Goal: Task Accomplishment & Management: Manage account settings

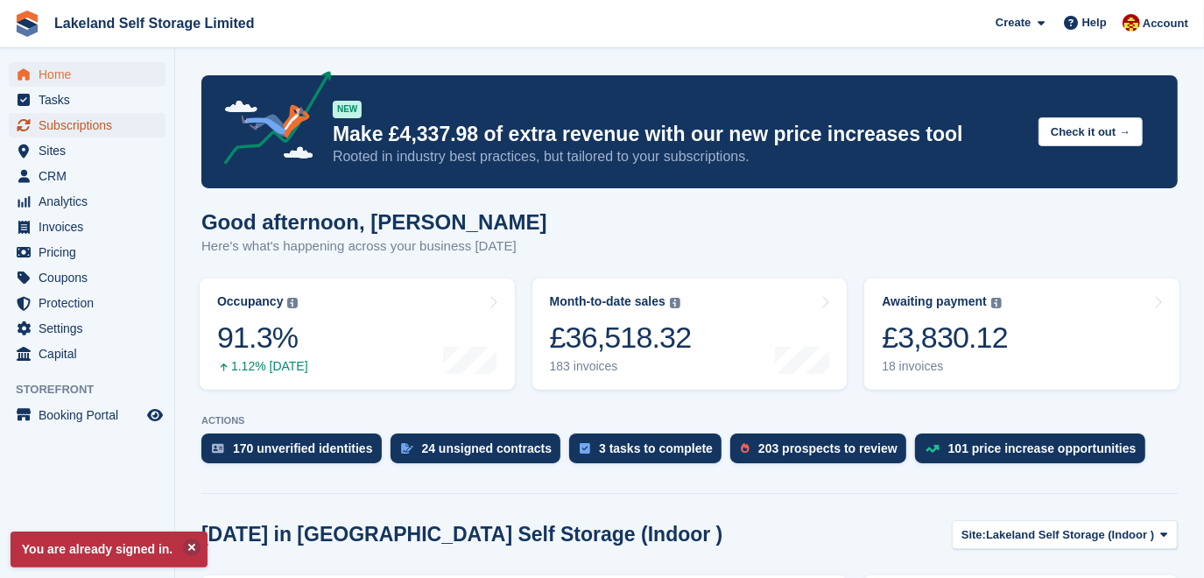
click at [117, 130] on span "Subscriptions" at bounding box center [91, 125] width 105 height 25
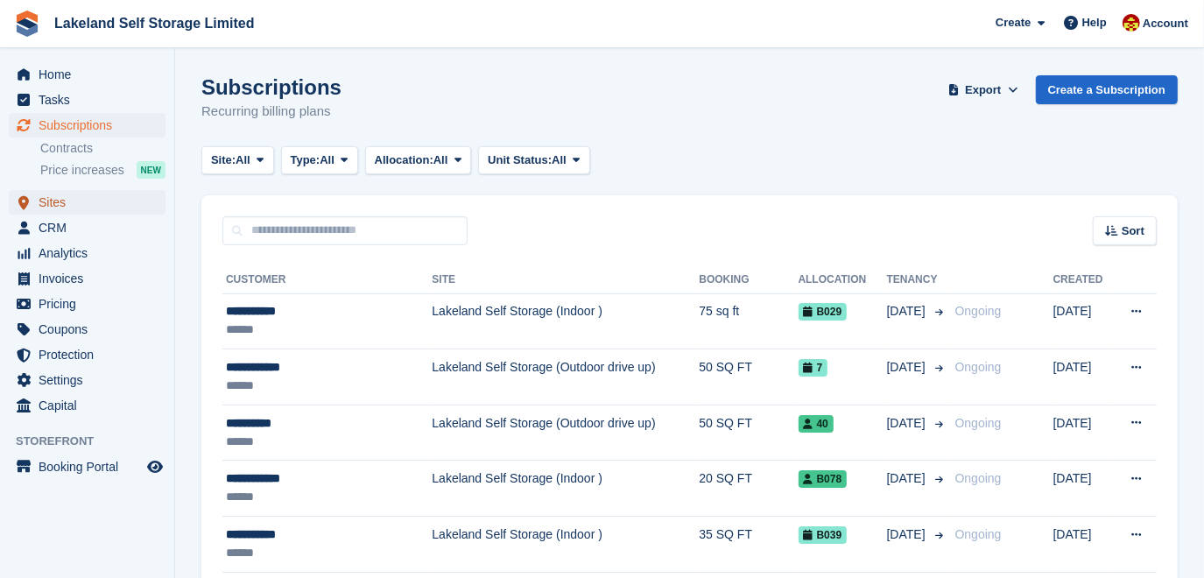
click at [58, 206] on span "Sites" at bounding box center [91, 202] width 105 height 25
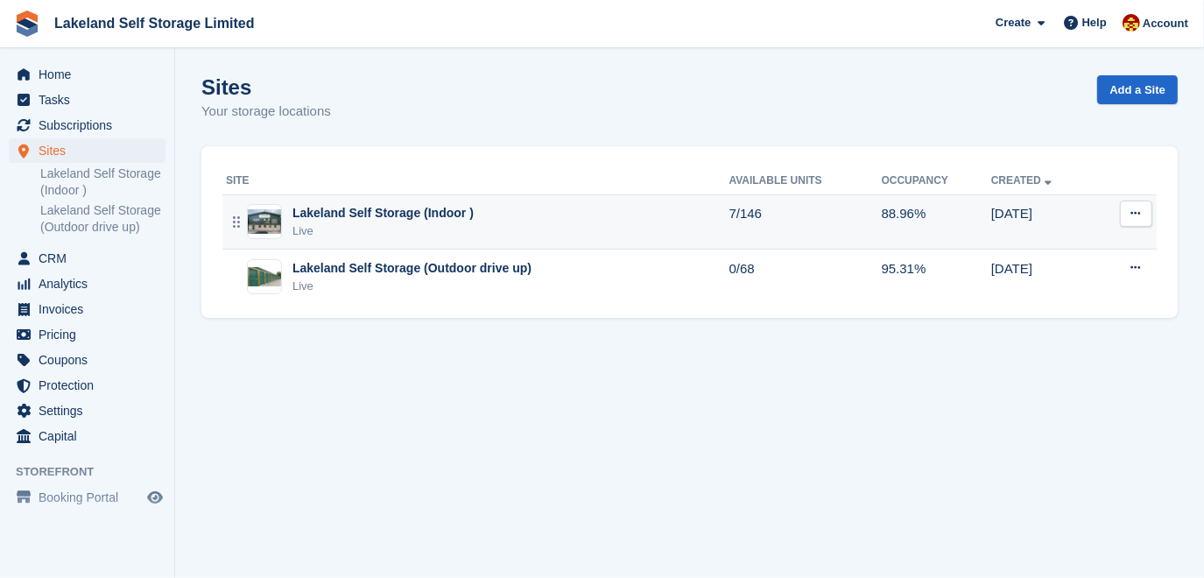
click at [373, 227] on div "Live" at bounding box center [382, 231] width 181 height 18
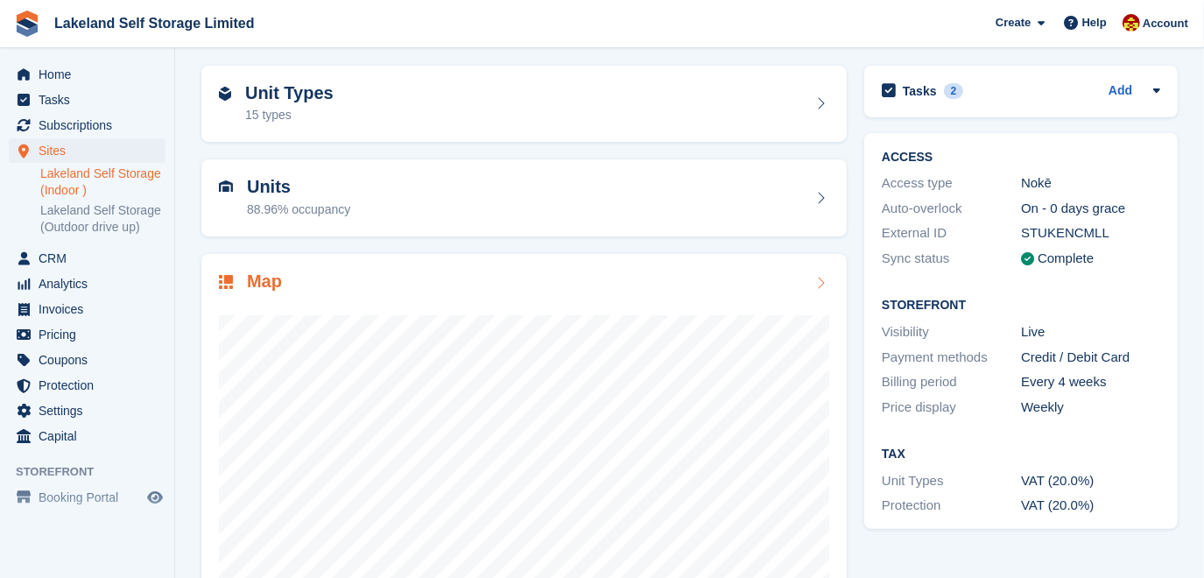
scroll to position [168, 0]
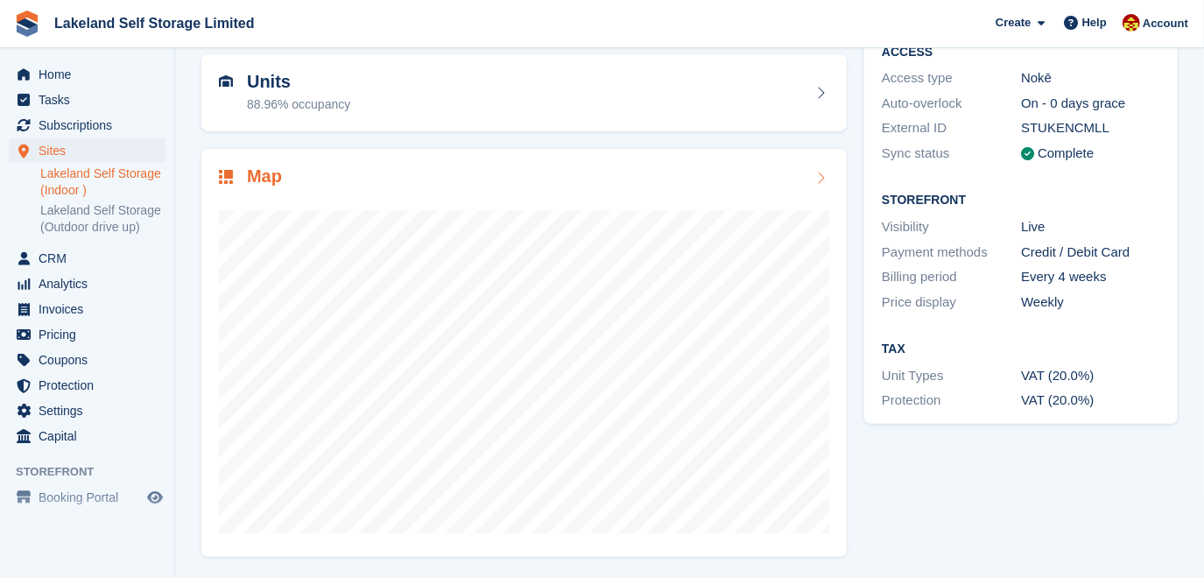
click at [823, 171] on icon at bounding box center [821, 178] width 18 height 14
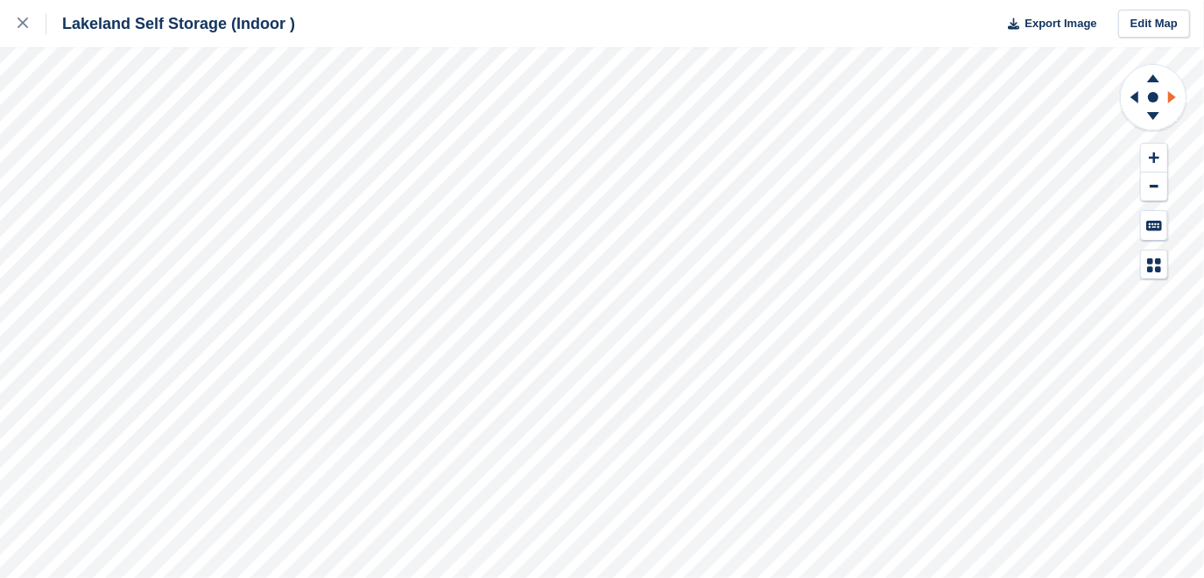
click at [1174, 98] on icon at bounding box center [1172, 97] width 8 height 12
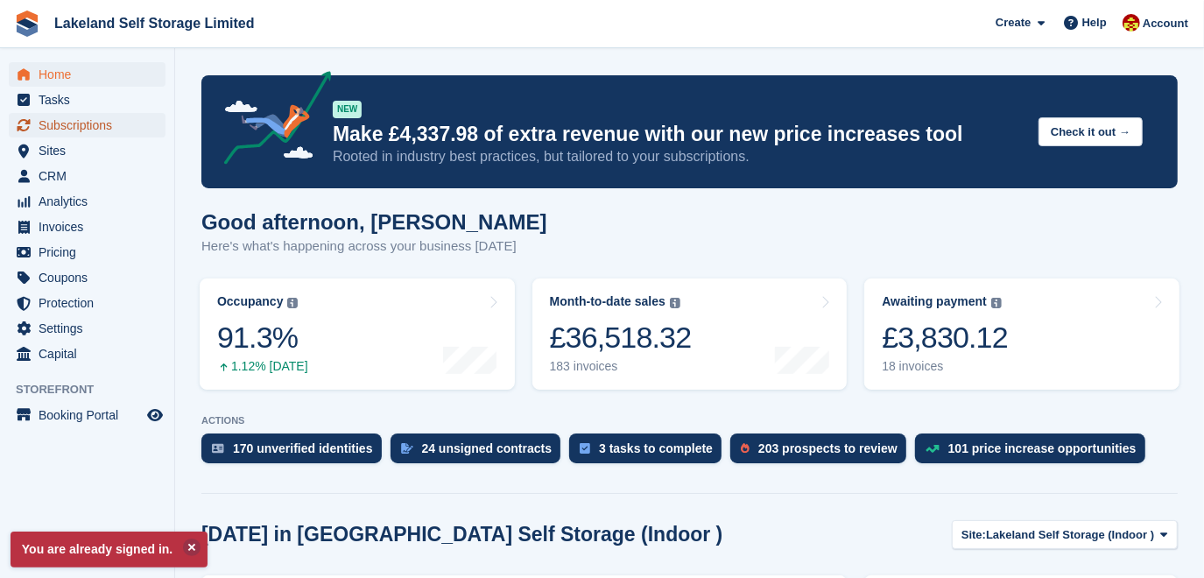
click at [108, 119] on span "Subscriptions" at bounding box center [91, 125] width 105 height 25
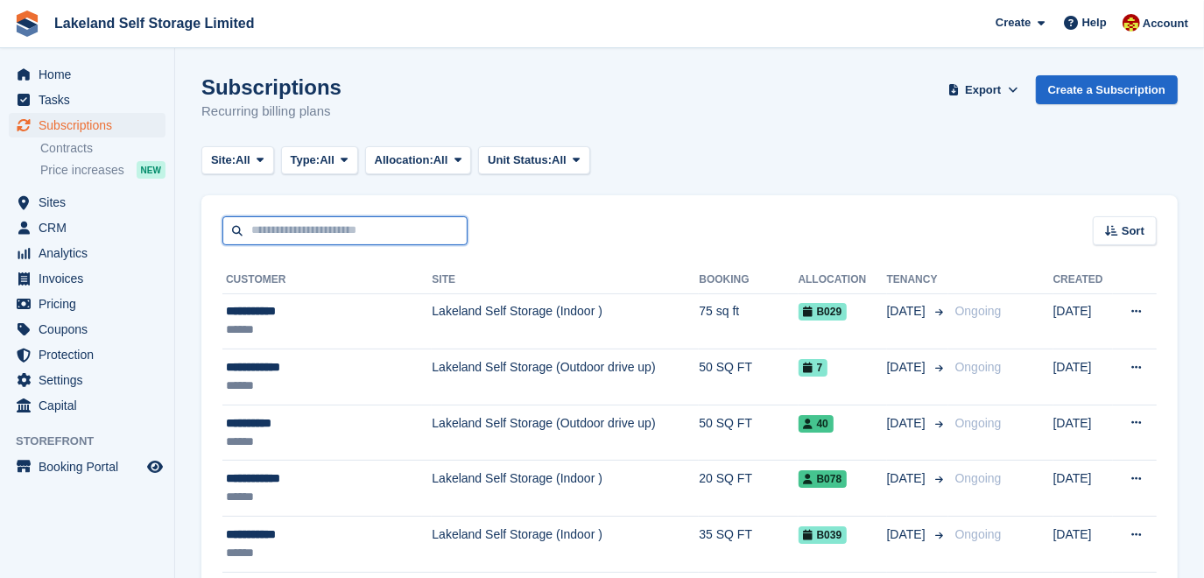
click at [300, 230] on input "text" at bounding box center [344, 230] width 245 height 29
type input "****"
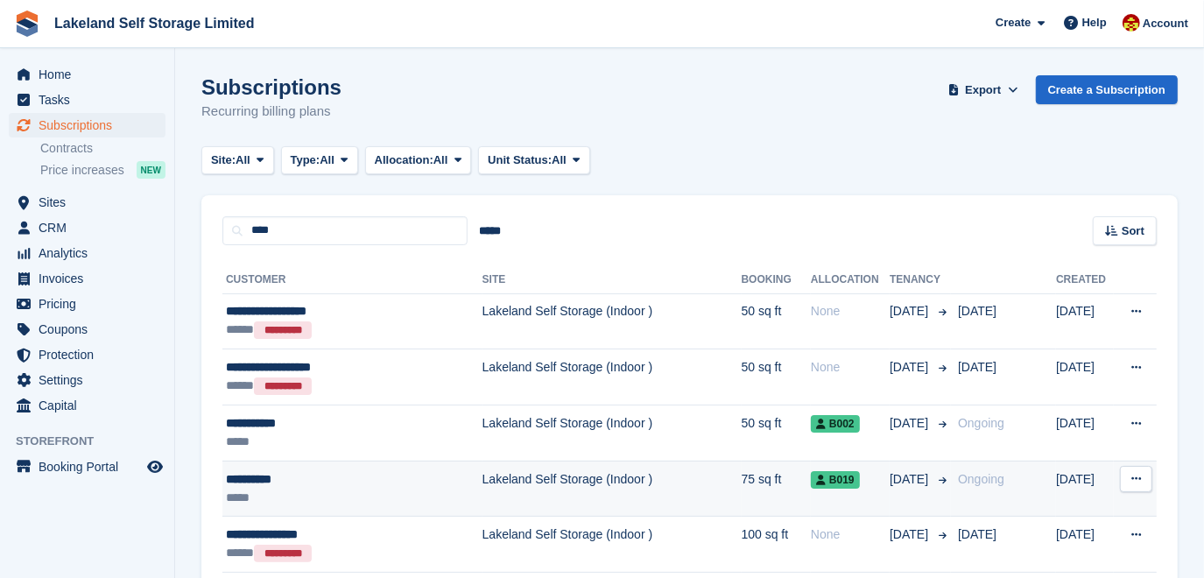
click at [527, 492] on td "Lakeland Self Storage (Indoor )" at bounding box center [612, 489] width 259 height 56
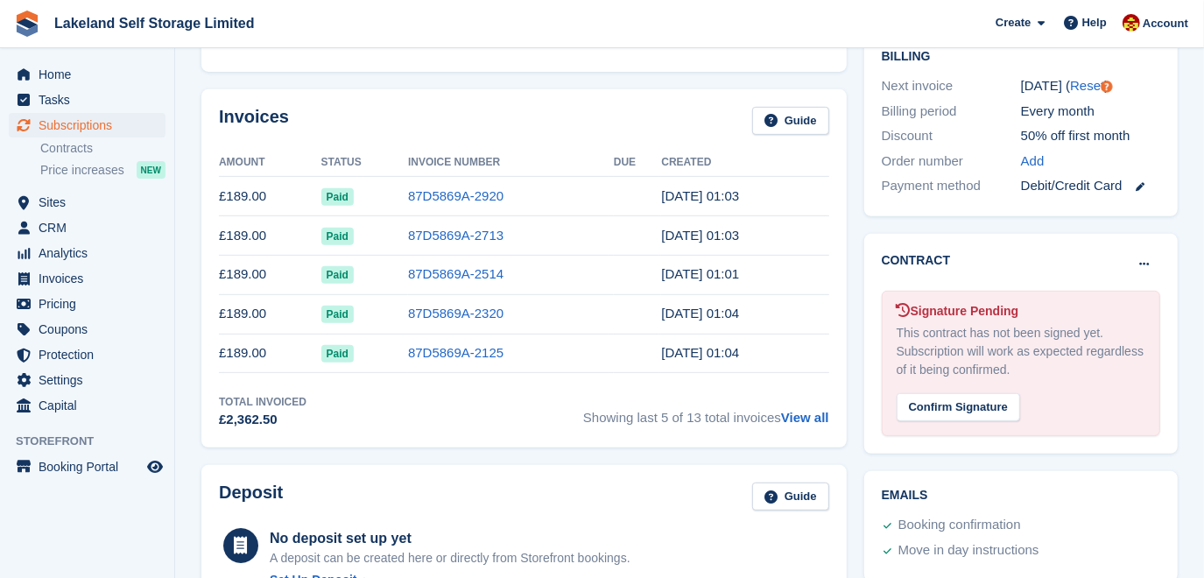
scroll to position [477, 0]
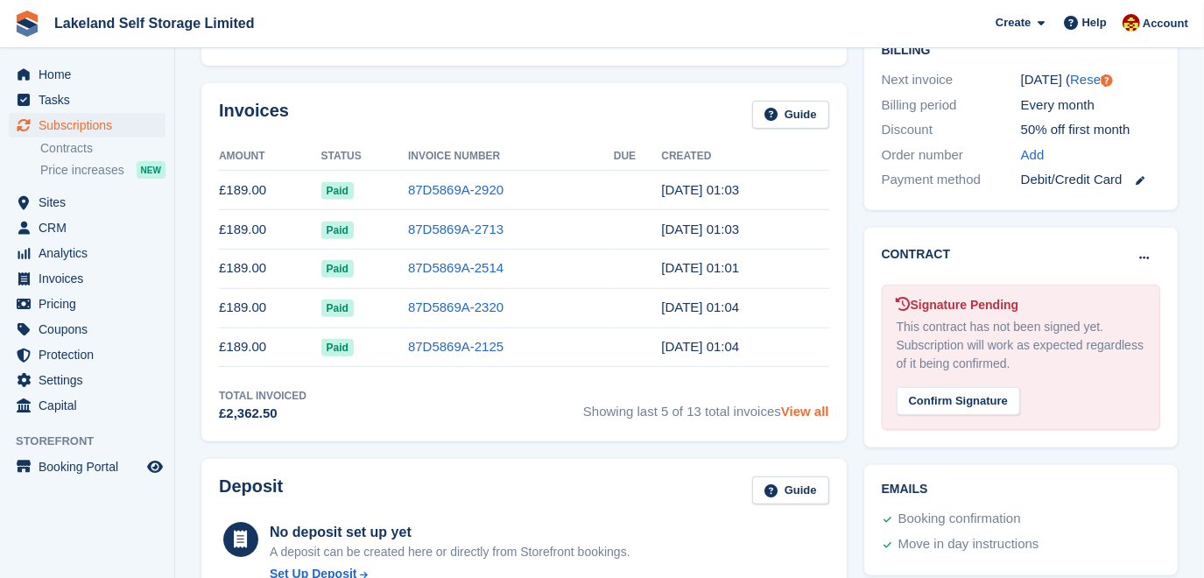
click at [800, 408] on link "View all" at bounding box center [805, 411] width 48 height 15
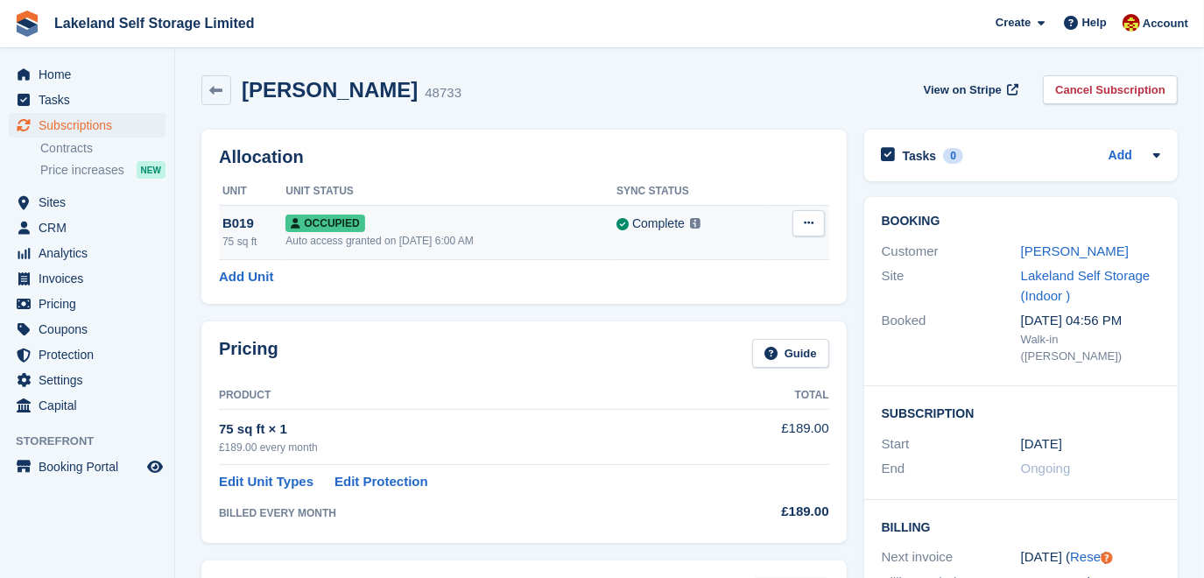
click at [810, 223] on icon at bounding box center [809, 222] width 10 height 11
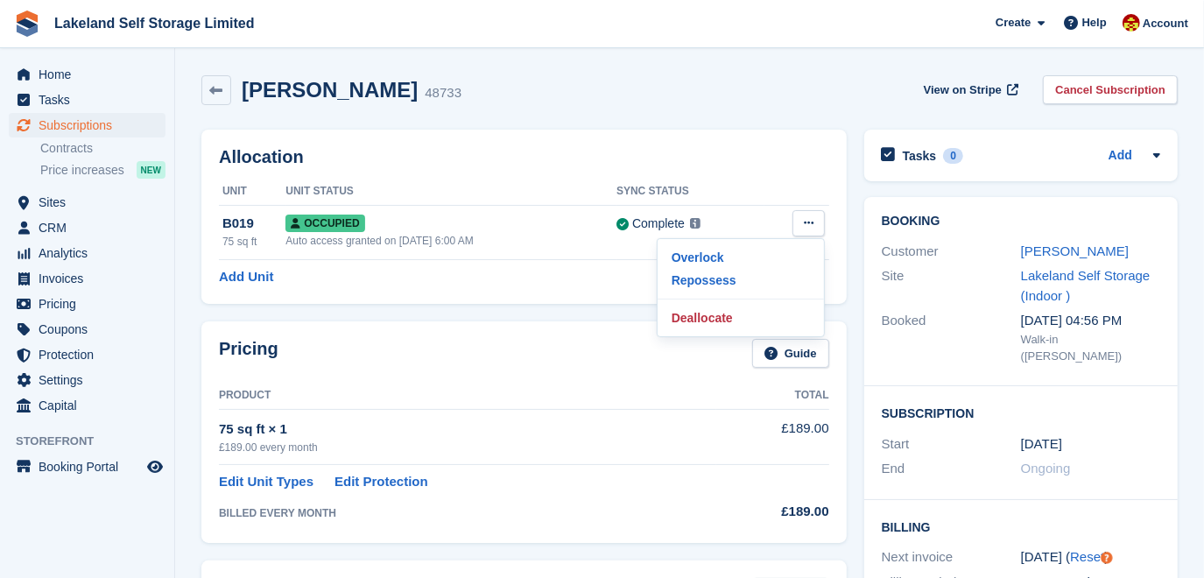
click at [770, 184] on th at bounding box center [797, 192] width 65 height 28
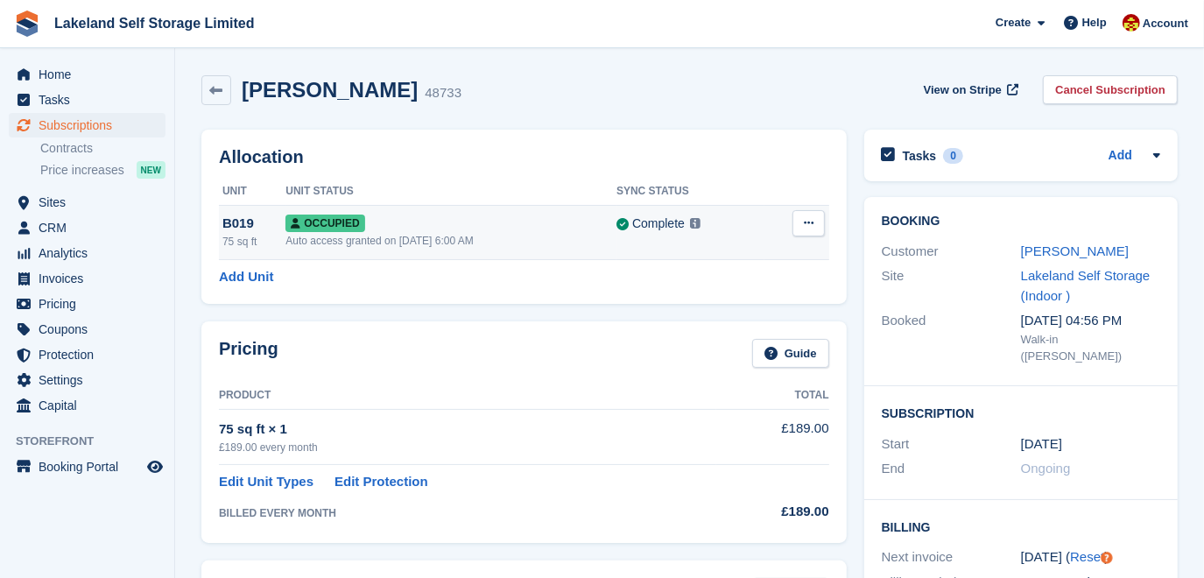
click at [807, 223] on icon at bounding box center [809, 222] width 10 height 11
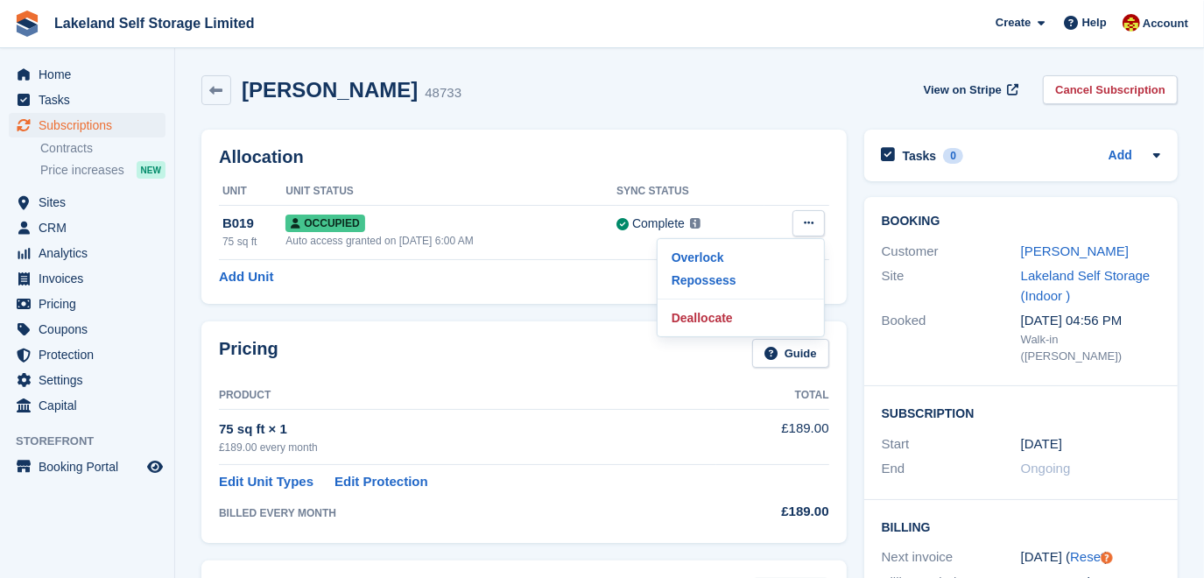
click at [799, 142] on div "Allocation Unit Unit Status Sync Status B019 75 sq ft Occupied Auto access gran…" at bounding box center [523, 217] width 645 height 174
click at [1149, 95] on link "Cancel Subscription" at bounding box center [1110, 89] width 135 height 29
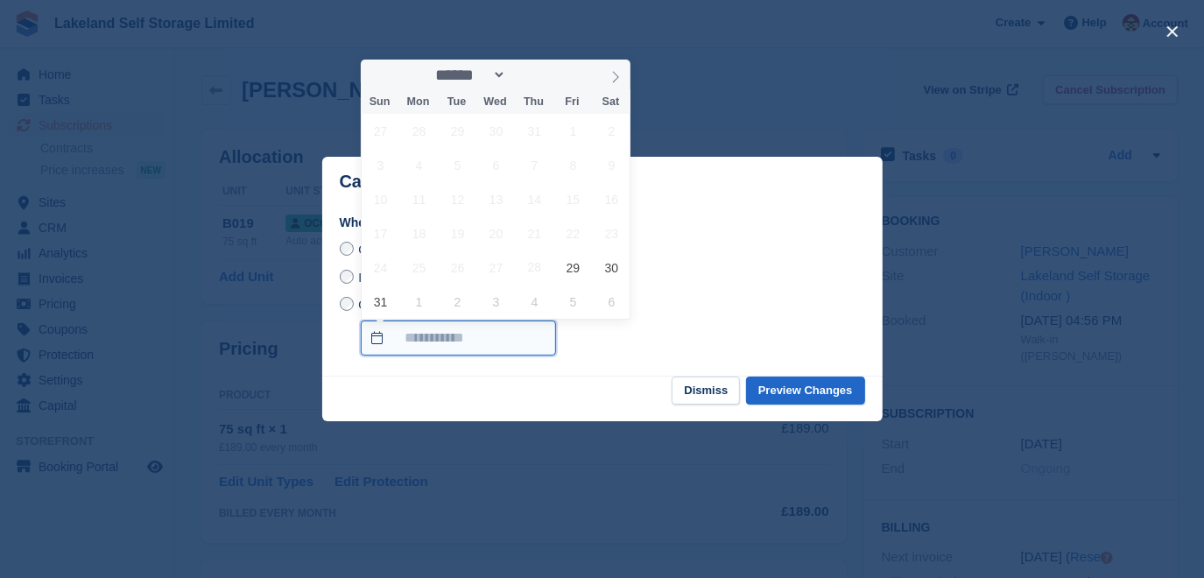
click at [380, 332] on input "On a custom date" at bounding box center [458, 338] width 195 height 35
click at [617, 65] on span at bounding box center [616, 75] width 30 height 30
select select "*"
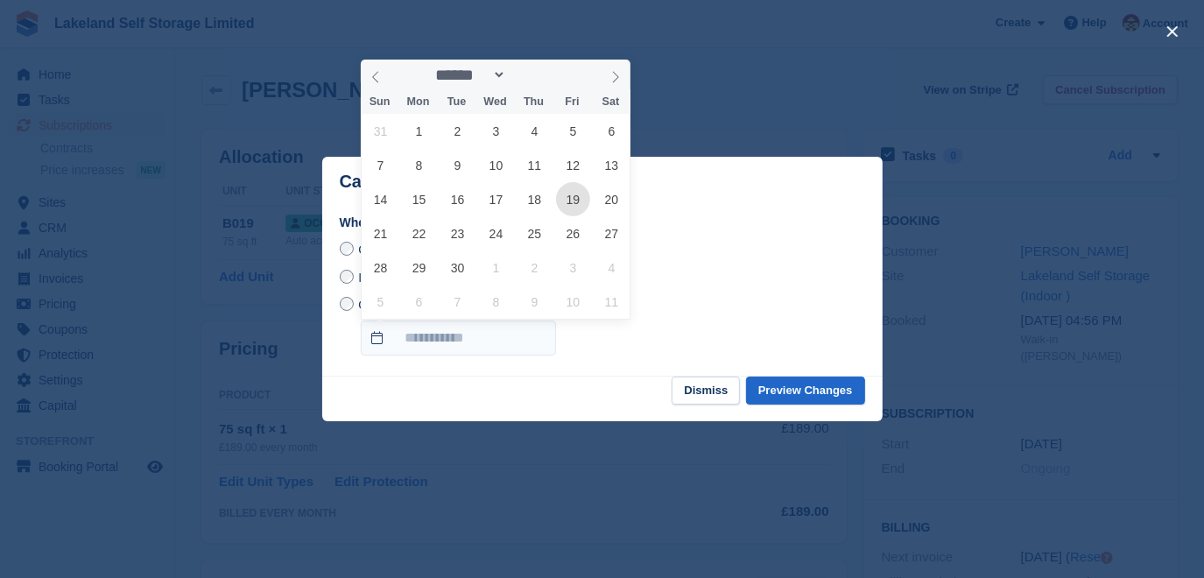
click at [570, 207] on span "19" at bounding box center [573, 199] width 34 height 34
type input "**********"
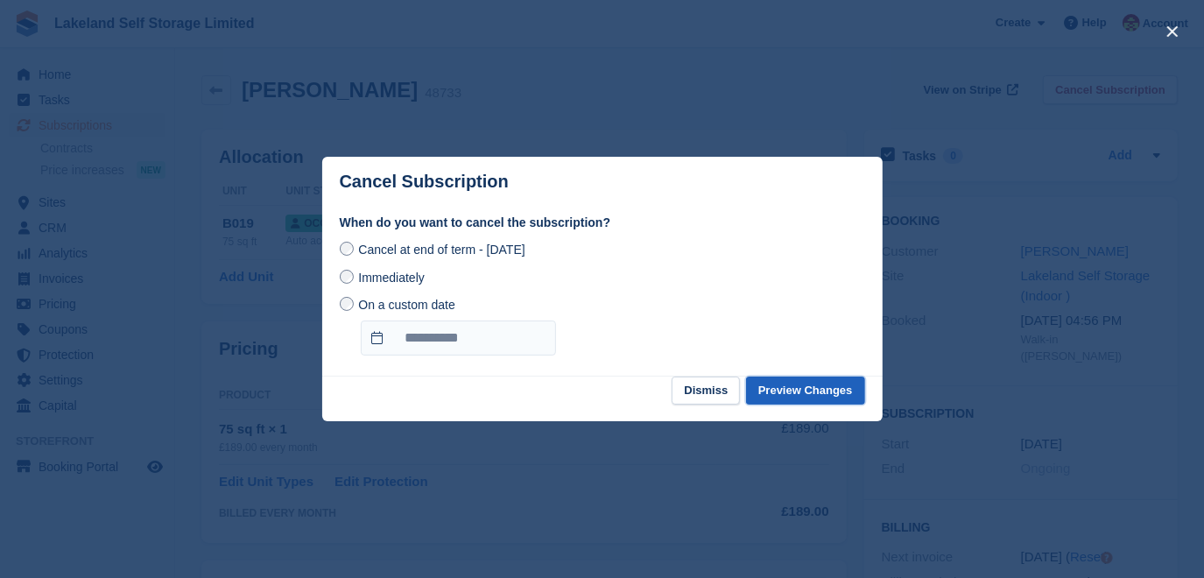
click at [792, 397] on button "Preview Changes" at bounding box center [805, 391] width 119 height 29
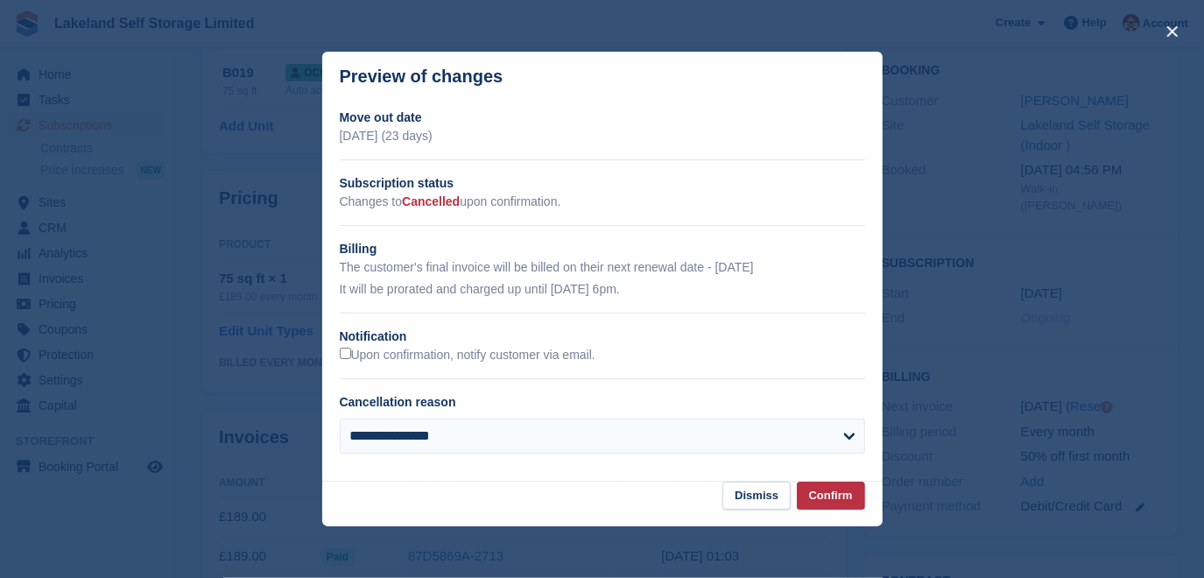
scroll to position [238, 0]
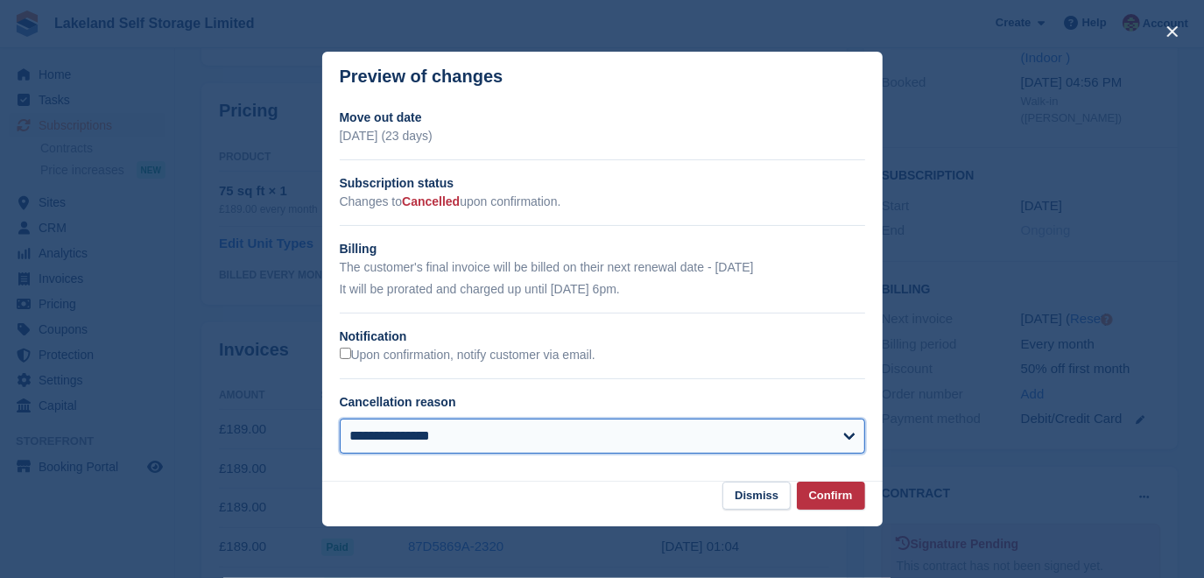
click at [849, 439] on select "**********" at bounding box center [602, 436] width 525 height 35
select select "**********"
click at [340, 419] on select "**********" at bounding box center [602, 436] width 525 height 35
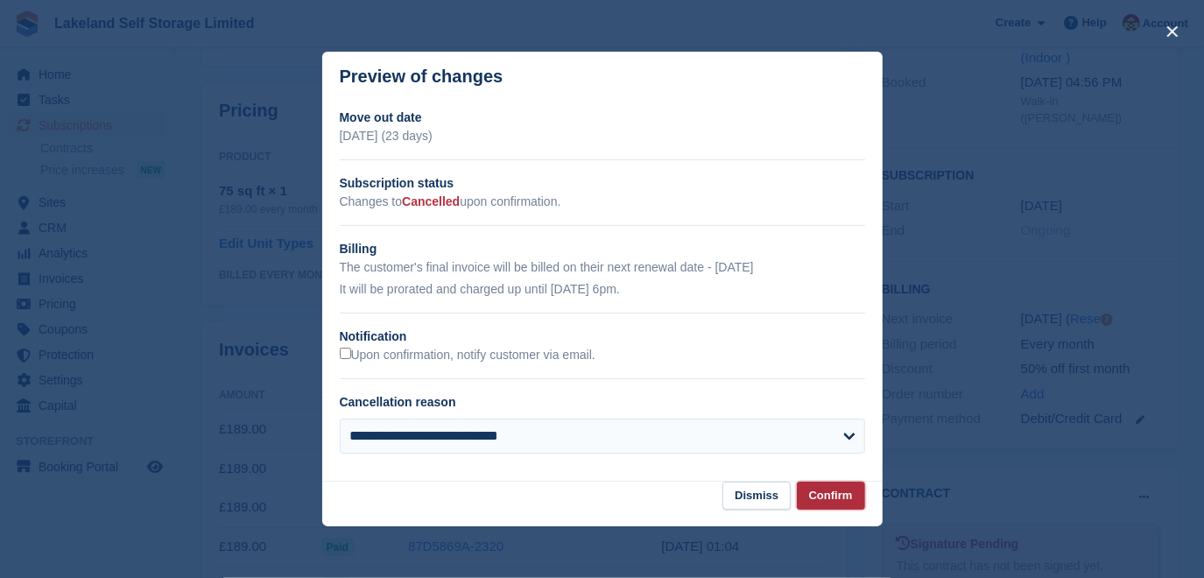
click at [830, 495] on button "Confirm" at bounding box center [831, 496] width 68 height 29
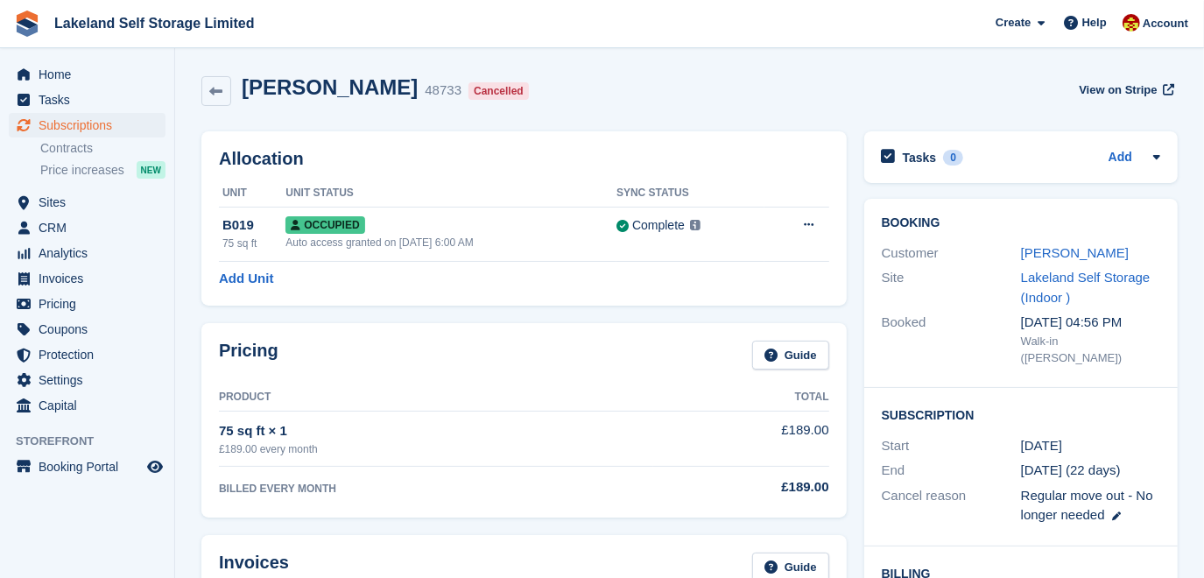
scroll to position [0, 0]
